Goal: Task Accomplishment & Management: Complete application form

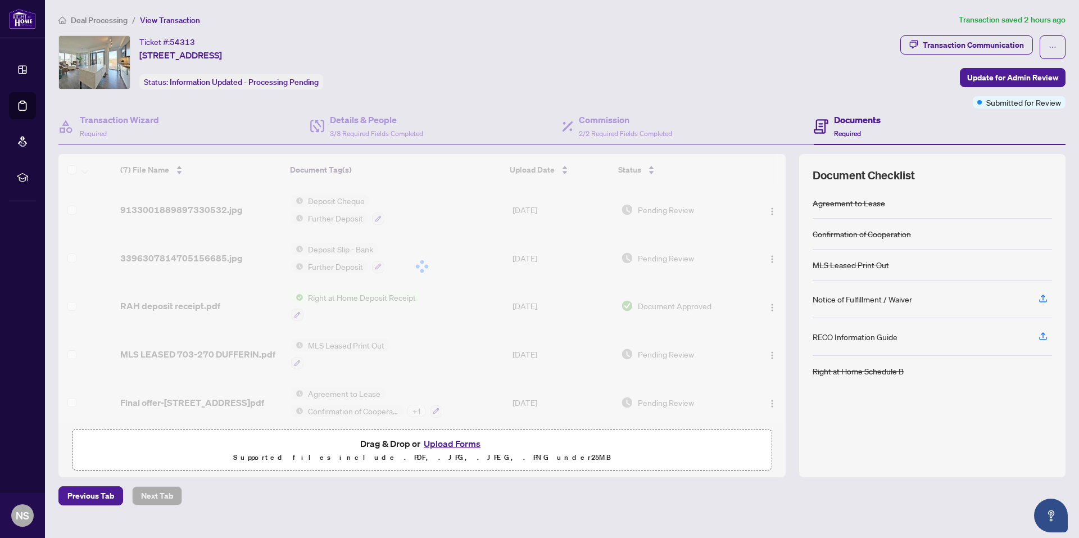
click at [455, 442] on button "Upload Forms" at bounding box center [453, 443] width 64 height 15
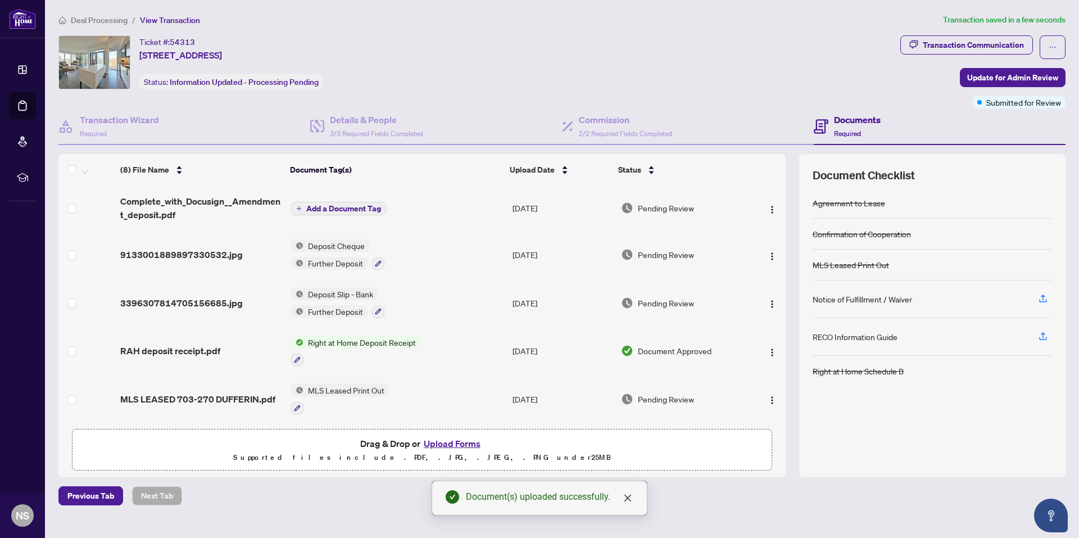
click at [340, 206] on span "Add a Document Tag" at bounding box center [343, 209] width 75 height 8
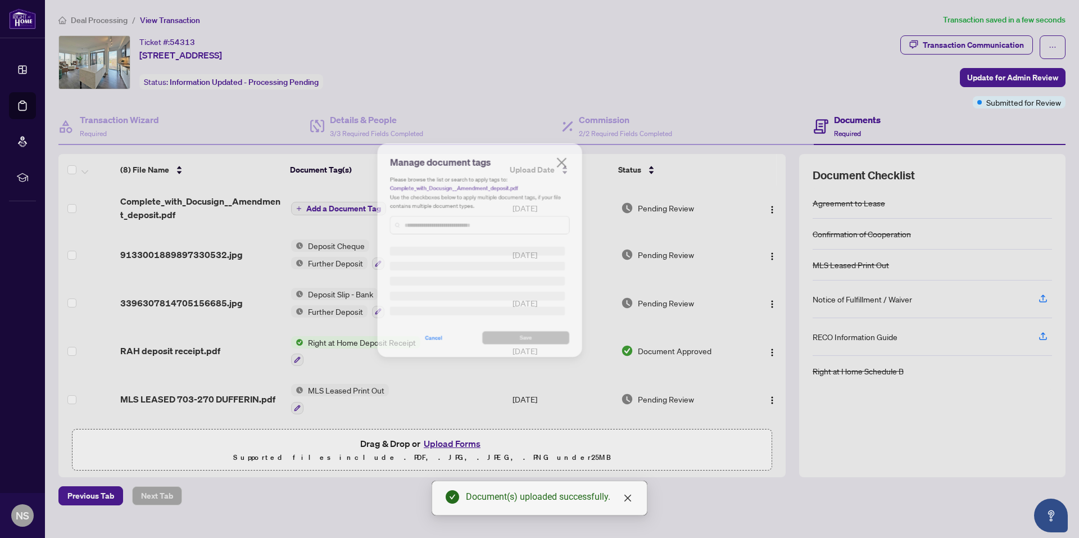
click at [438, 233] on div "Manage document tags Please browse the list or search to apply tags to: Complet…" at bounding box center [540, 194] width 256 height 121
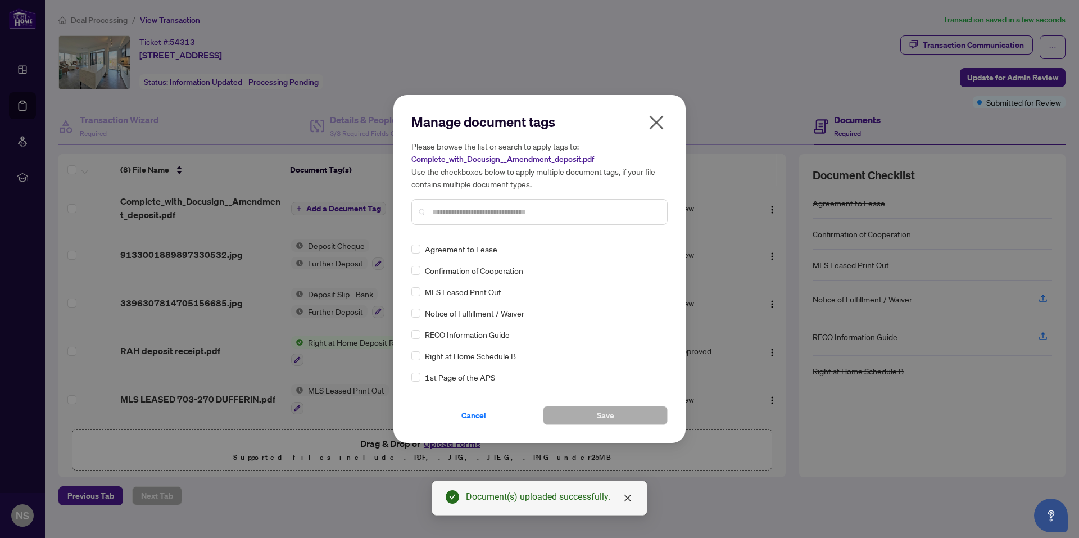
click at [456, 213] on input "text" at bounding box center [545, 212] width 226 height 12
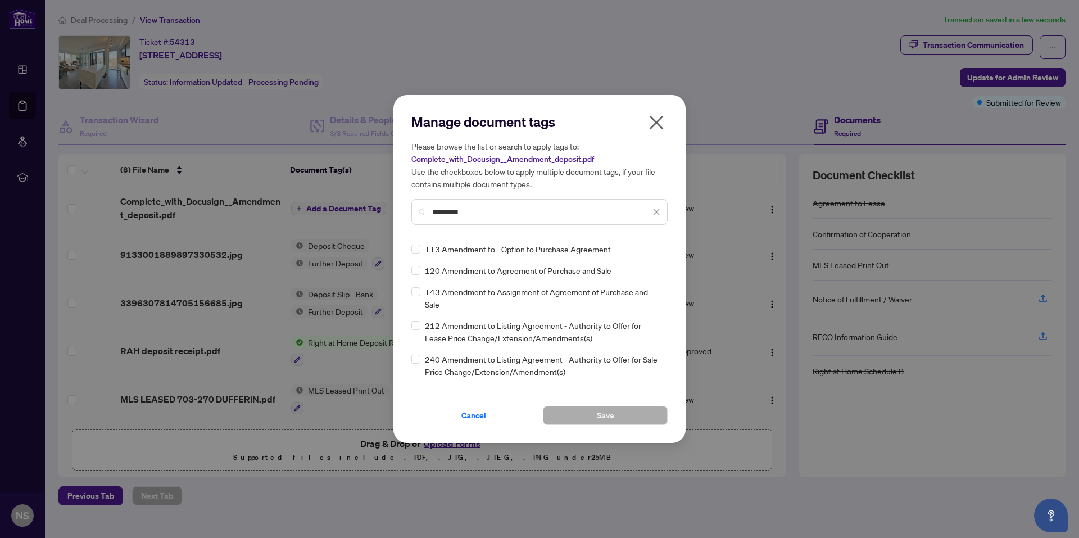
type input "*********"
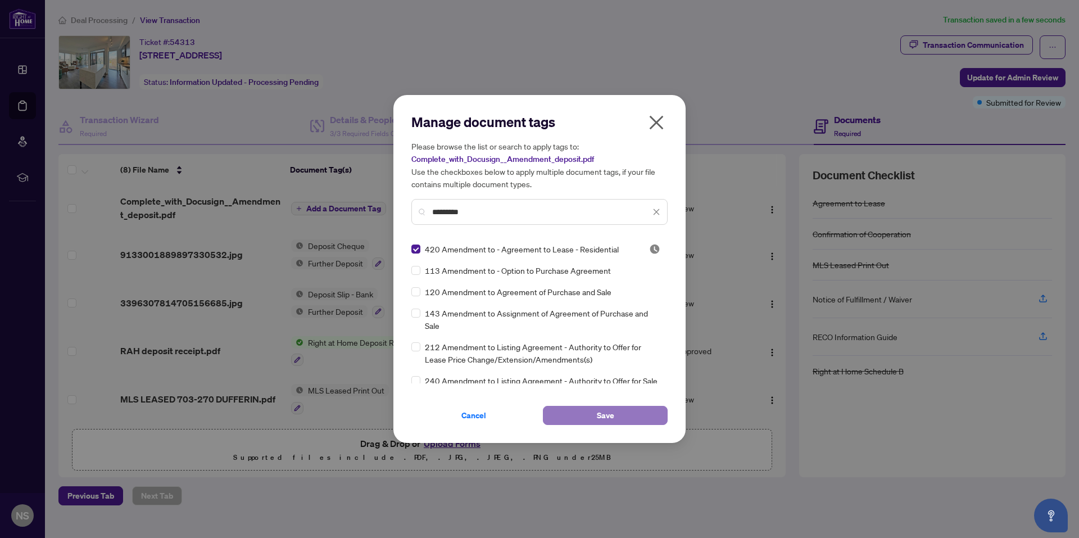
click at [618, 419] on button "Save" at bounding box center [605, 415] width 125 height 19
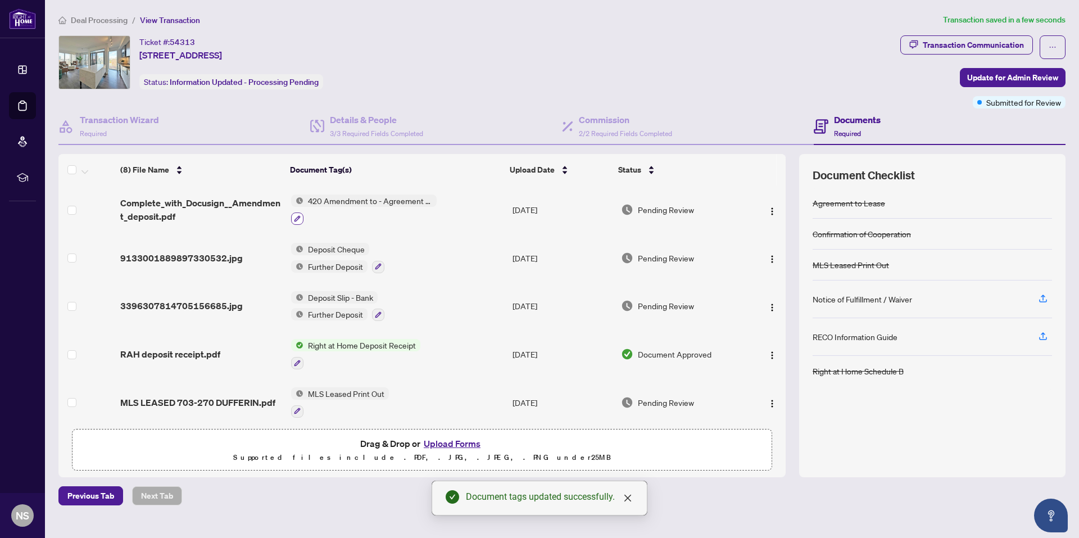
click at [299, 216] on icon "button" at bounding box center [297, 218] width 7 height 7
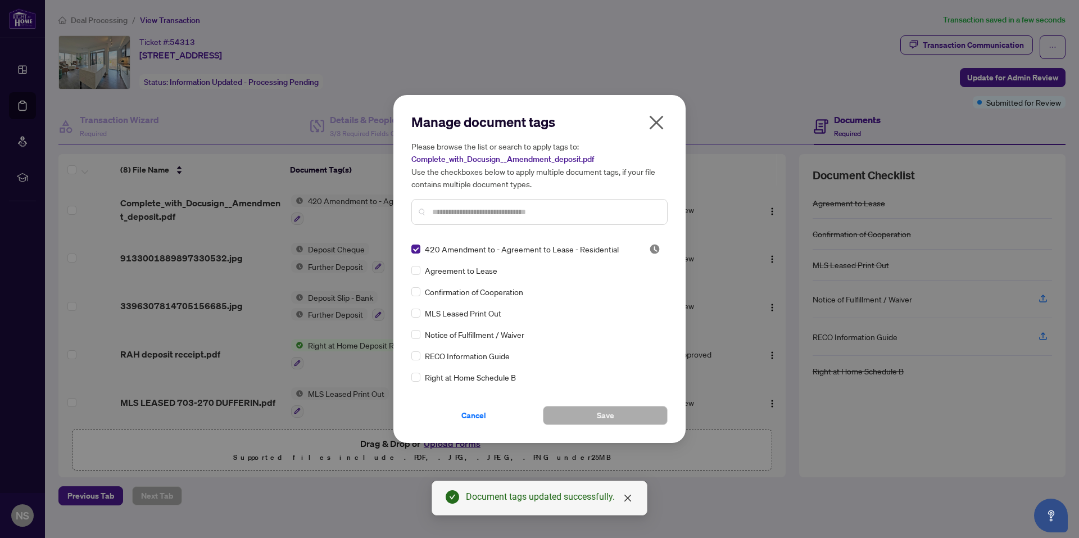
click at [653, 121] on icon "close" at bounding box center [657, 123] width 18 height 18
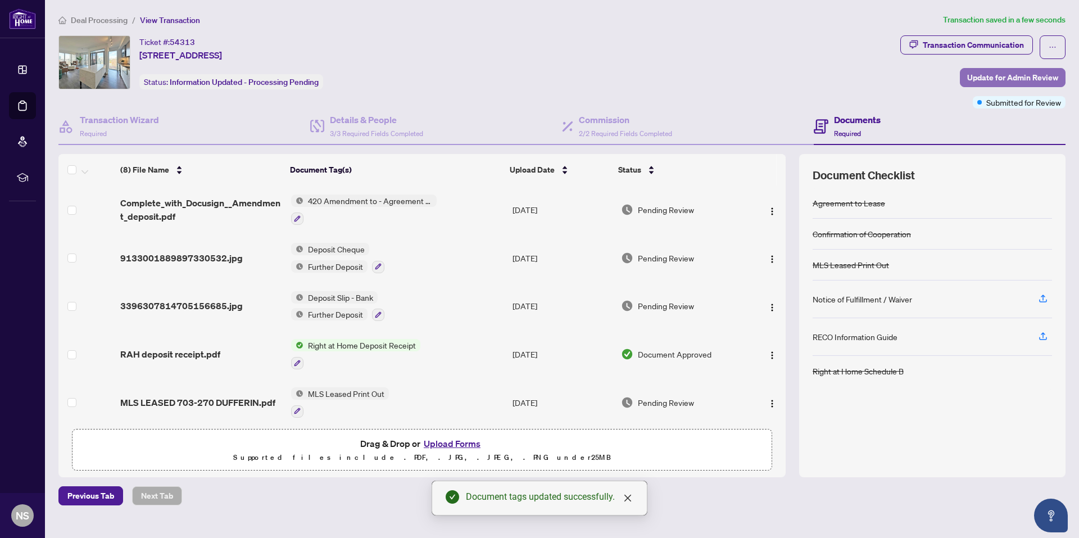
click at [989, 69] on span "Update for Admin Review" at bounding box center [1013, 78] width 91 height 18
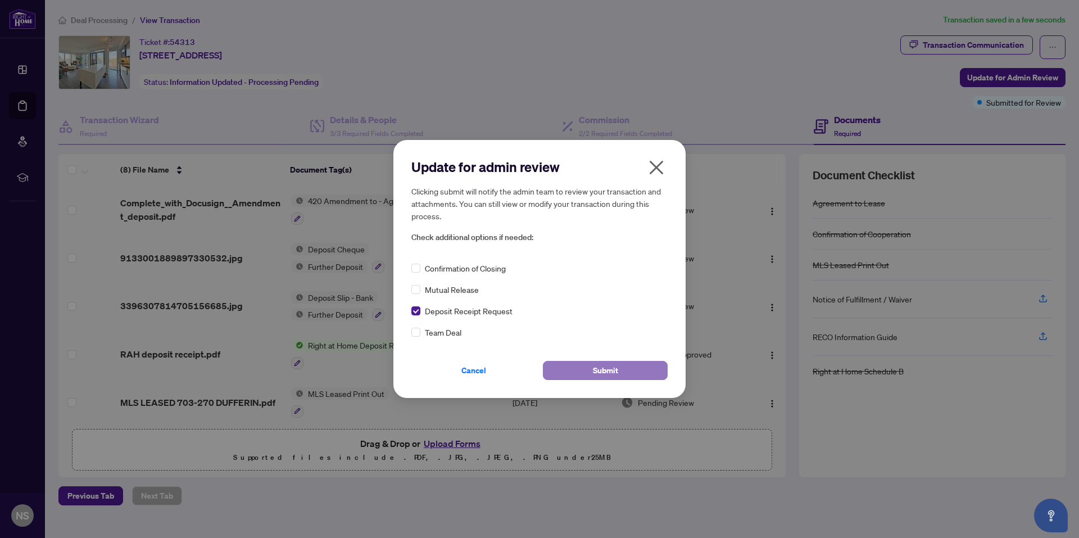
click at [631, 370] on button "Submit" at bounding box center [605, 370] width 125 height 19
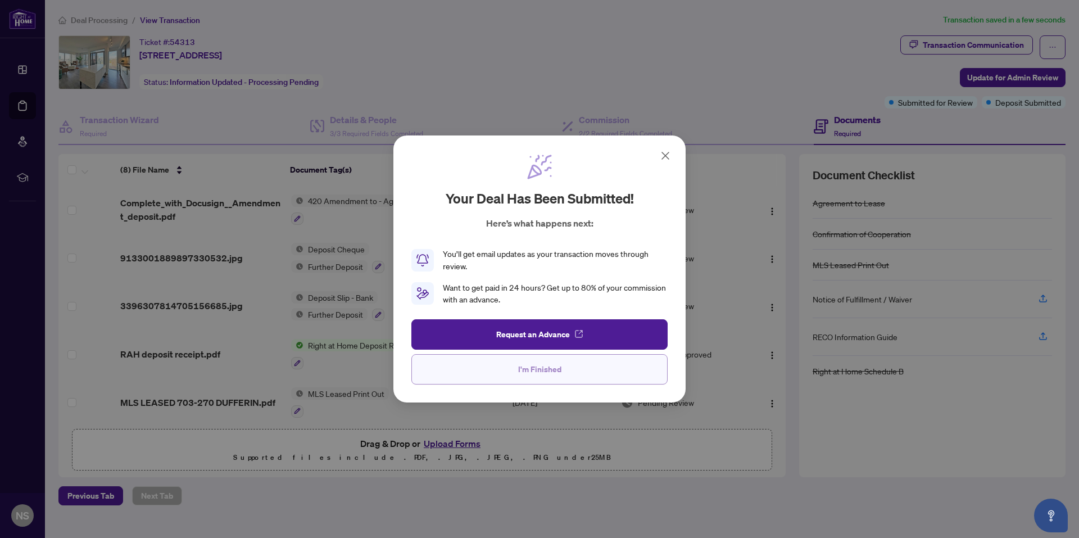
click at [576, 375] on button "I'm Finished" at bounding box center [540, 369] width 256 height 30
